Goal: Navigation & Orientation: Find specific page/section

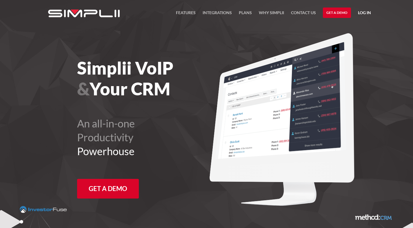
click at [362, 13] on link "Log in" at bounding box center [364, 13] width 13 height 9
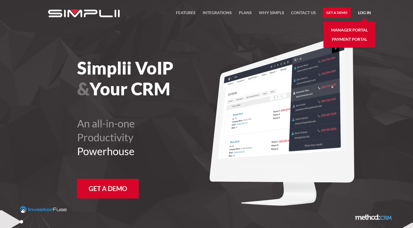
click at [362, 13] on link "Log in" at bounding box center [364, 13] width 13 height 9
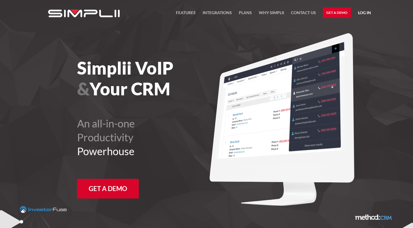
click at [366, 12] on link "Log in" at bounding box center [364, 13] width 13 height 9
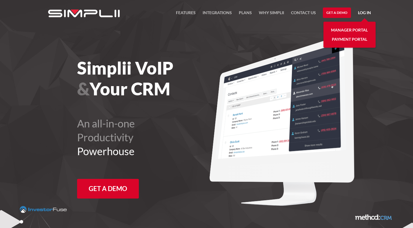
click at [366, 12] on link "Log in" at bounding box center [364, 13] width 13 height 9
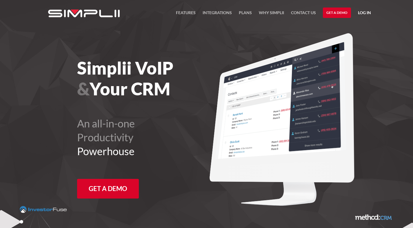
click at [361, 13] on link "Log in" at bounding box center [364, 13] width 13 height 9
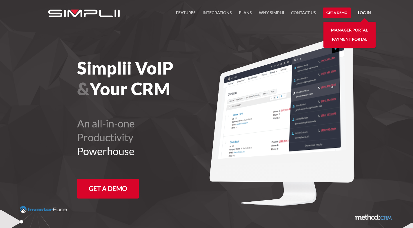
click at [361, 13] on link "Log in" at bounding box center [364, 13] width 13 height 9
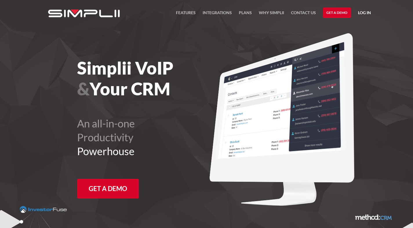
click at [361, 13] on link "Log in" at bounding box center [364, 13] width 13 height 9
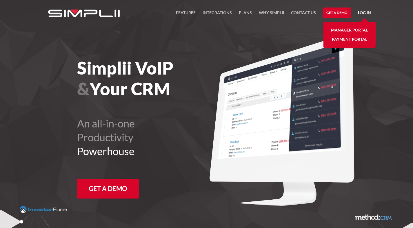
click at [361, 13] on link "Log in" at bounding box center [364, 13] width 13 height 9
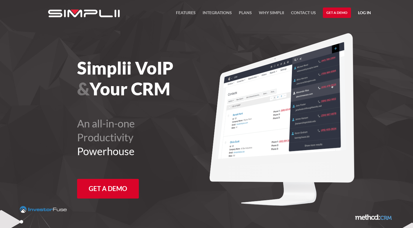
click at [361, 13] on link "Log in" at bounding box center [364, 13] width 13 height 9
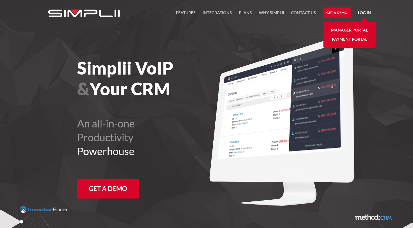
click at [364, 12] on link "Log in" at bounding box center [364, 13] width 13 height 9
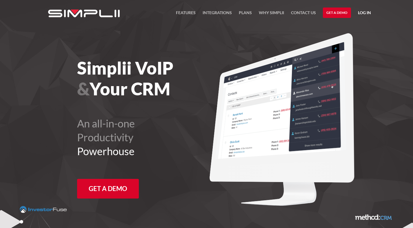
click at [364, 12] on link "Log in" at bounding box center [364, 13] width 13 height 9
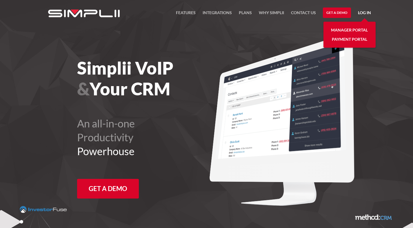
click at [355, 29] on link "Manager Portal" at bounding box center [349, 29] width 37 height 9
click at [363, 13] on link "Log in" at bounding box center [364, 13] width 13 height 9
